Goal: Check status: Check status

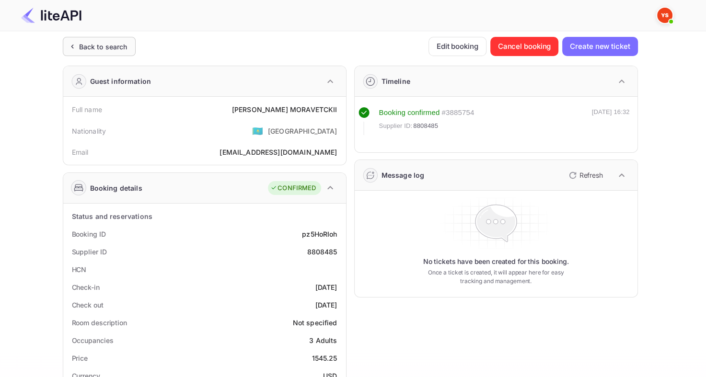
click at [86, 50] on div "Back to search" at bounding box center [103, 47] width 48 height 10
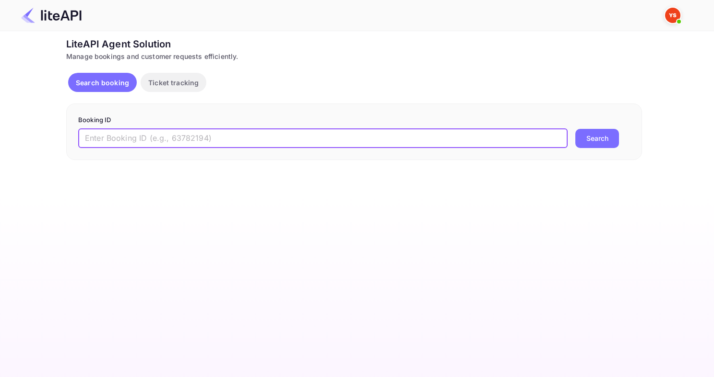
click at [212, 135] on input "text" at bounding box center [322, 138] width 489 height 19
paste input "8883529"
type input "8883529"
click at [575, 129] on button "Search" at bounding box center [597, 138] width 44 height 19
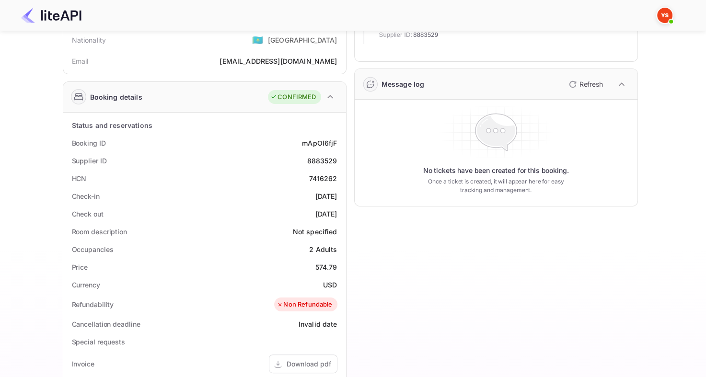
scroll to position [32, 0]
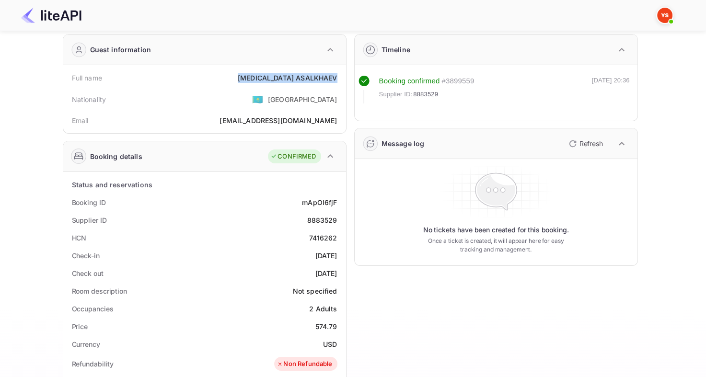
drag, startPoint x: 271, startPoint y: 79, endPoint x: 339, endPoint y: 75, distance: 67.7
click at [339, 75] on div "Full name [MEDICAL_DATA][PERSON_NAME]" at bounding box center [204, 78] width 275 height 18
copy div "[MEDICAL_DATA][PERSON_NAME]"
drag, startPoint x: 309, startPoint y: 325, endPoint x: 342, endPoint y: 322, distance: 33.2
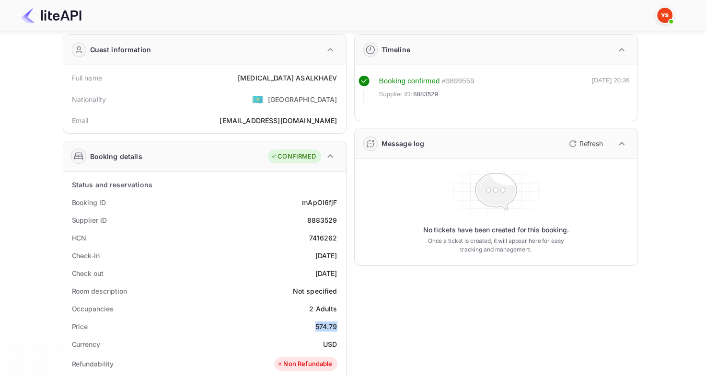
copy div "574.79"
